Goal: Task Accomplishment & Management: Use online tool/utility

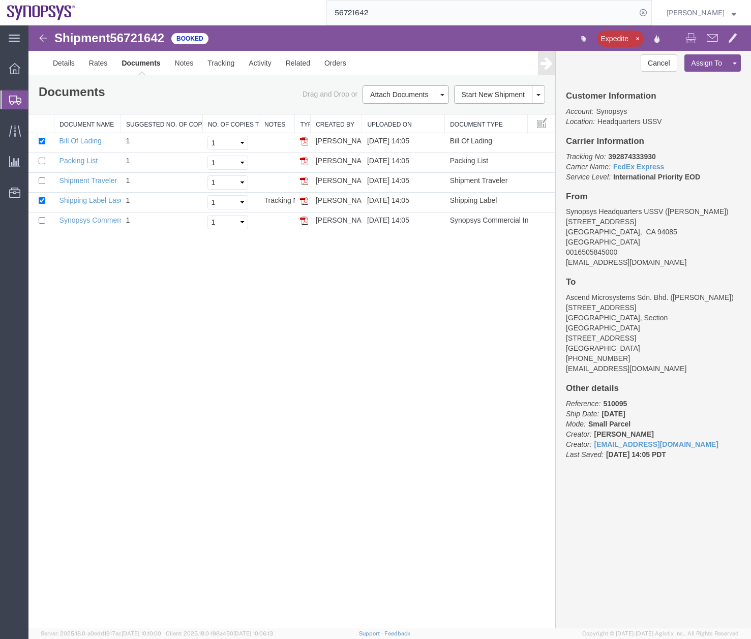
drag, startPoint x: 17, startPoint y: 96, endPoint x: 0, endPoint y: 90, distance: 17.5
click at [17, 96] on icon at bounding box center [15, 100] width 12 height 9
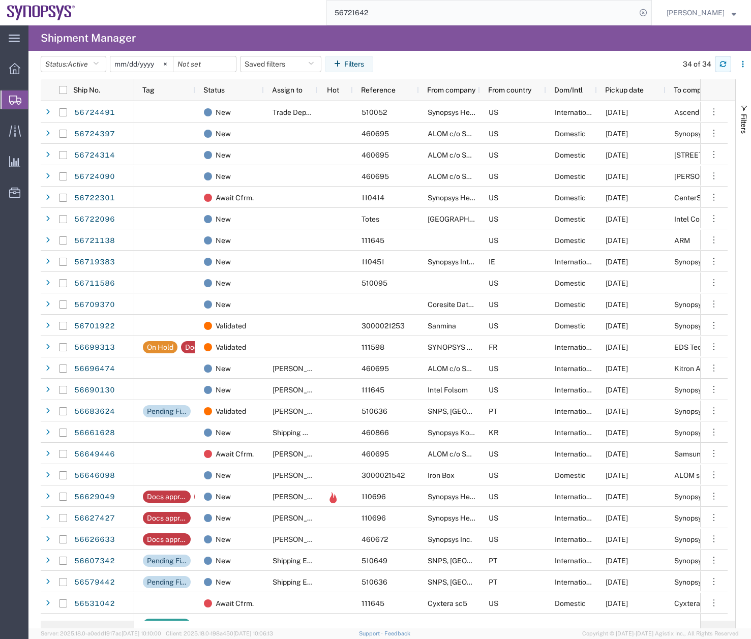
click at [723, 63] on icon "button" at bounding box center [722, 63] width 7 height 7
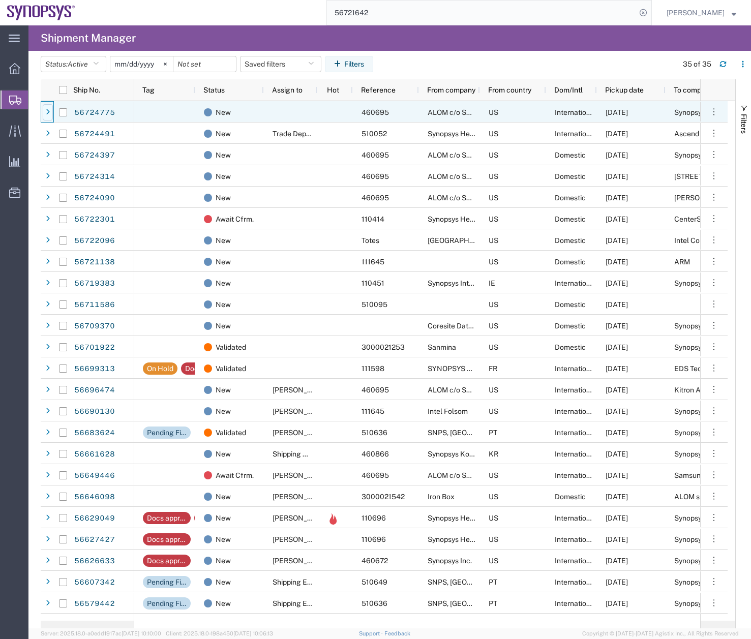
click at [49, 113] on icon at bounding box center [48, 112] width 4 height 7
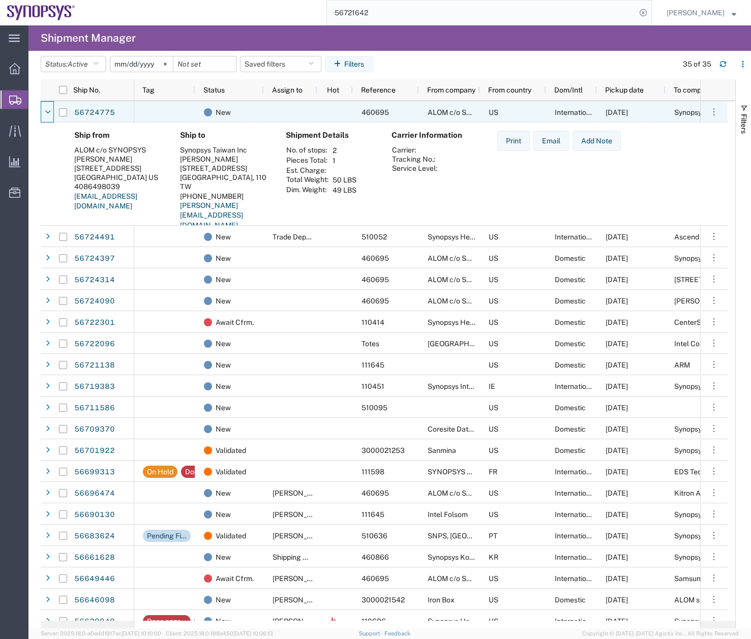
click at [49, 113] on icon at bounding box center [48, 112] width 6 height 7
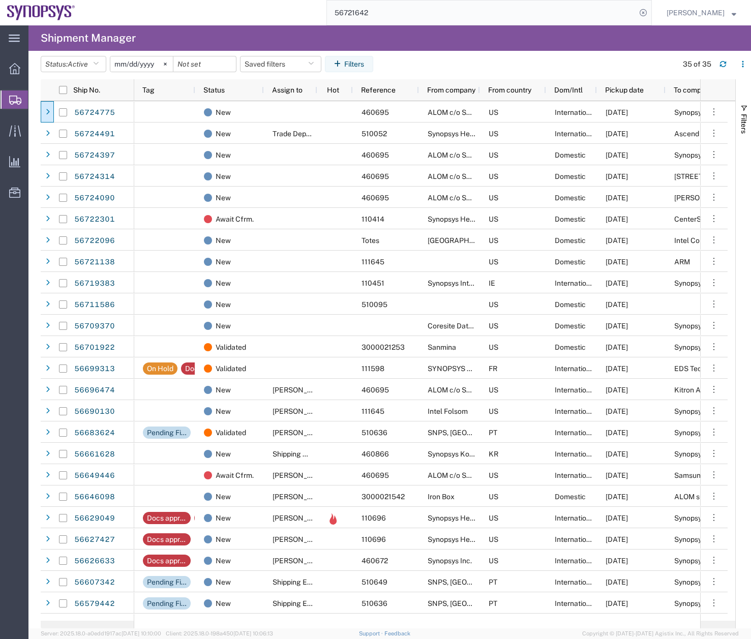
click at [564, 30] on agx-page-header "Shipment Manager" at bounding box center [389, 37] width 722 height 25
click at [722, 71] on button "button" at bounding box center [723, 64] width 16 height 16
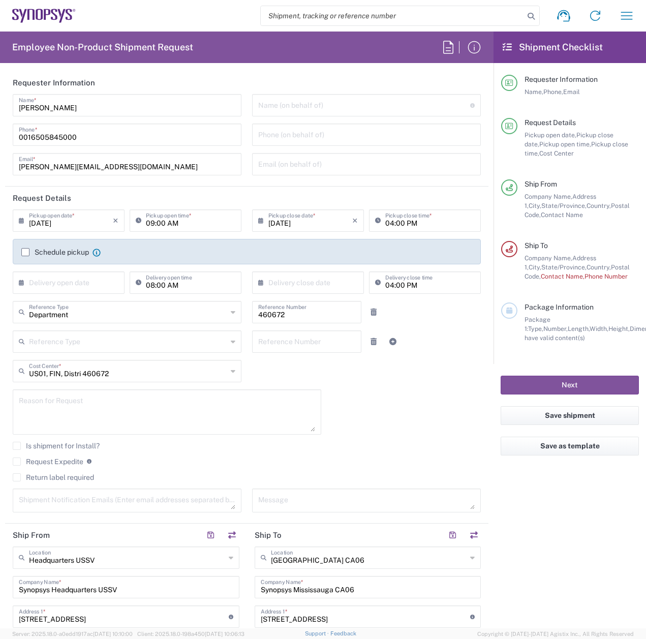
scroll to position [244, 0]
